Goal: Go to known website: Access a specific website the user already knows

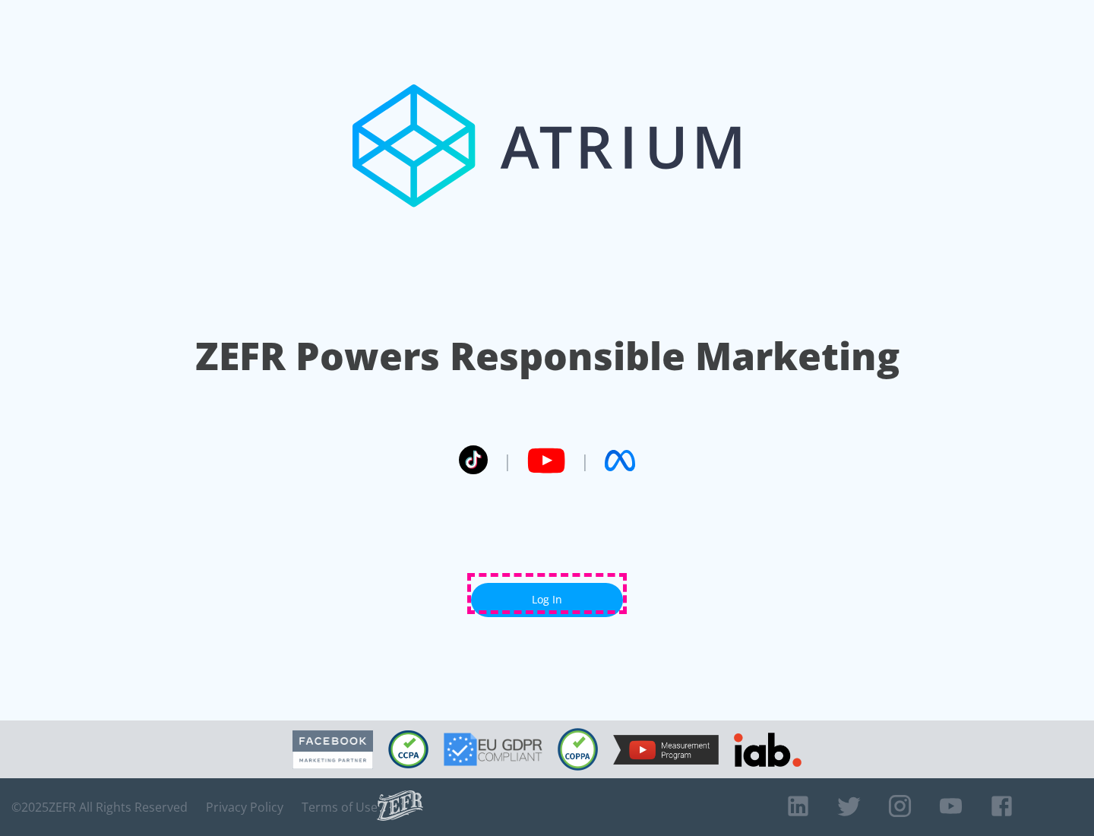
click at [547, 593] on link "Log In" at bounding box center [547, 600] width 152 height 34
